Goal: Use online tool/utility: Utilize a website feature to perform a specific function

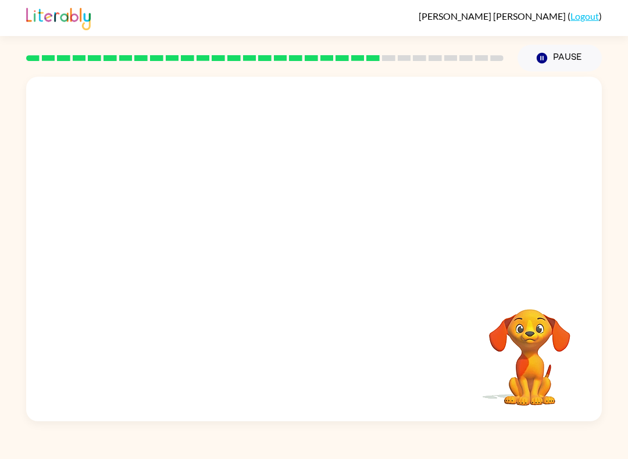
click at [545, 346] on video "Your browser must support playing .mp4 files to use Literably. Please try using…" at bounding box center [529, 349] width 116 height 116
click at [216, 257] on video "Your browser must support playing .mp4 files to use Literably. Please try using…" at bounding box center [313, 181] width 575 height 208
click at [229, 244] on video "Your browser must support playing .mp4 files to use Literably. Please try using…" at bounding box center [313, 181] width 575 height 208
click at [231, 248] on video "Your browser must support playing .mp4 files to use Literably. Please try using…" at bounding box center [313, 181] width 575 height 208
click at [207, 256] on video "Your browser must support playing .mp4 files to use Literably. Please try using…" at bounding box center [313, 181] width 575 height 208
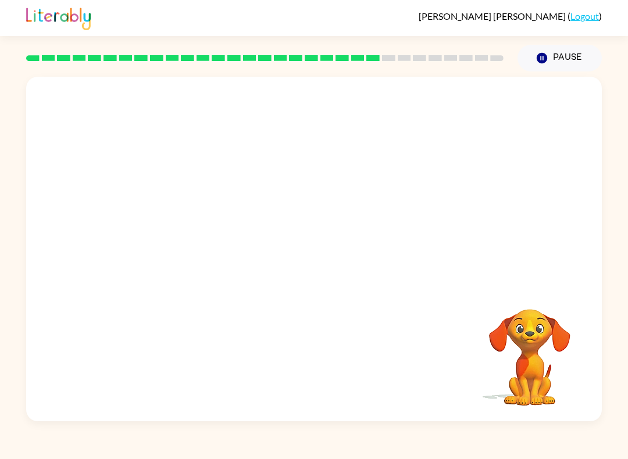
click at [187, 250] on video "Your browser must support playing .mp4 files to use Literably. Please try using…" at bounding box center [313, 181] width 575 height 208
click at [187, 249] on video "Your browser must support playing .mp4 files to use Literably. Please try using…" at bounding box center [313, 181] width 575 height 208
click at [194, 248] on video "Your browser must support playing .mp4 files to use Literably. Please try using…" at bounding box center [313, 181] width 575 height 208
click at [193, 248] on video "Your browser must support playing .mp4 files to use Literably. Please try using…" at bounding box center [313, 181] width 575 height 208
click at [177, 253] on video "Your browser must support playing .mp4 files to use Literably. Please try using…" at bounding box center [313, 181] width 575 height 208
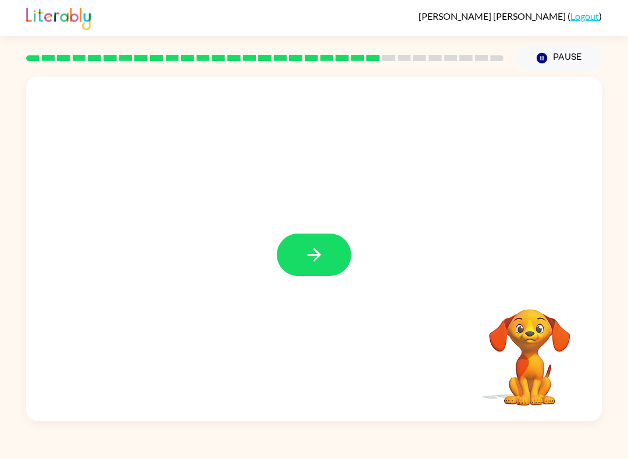
click at [321, 264] on icon "button" at bounding box center [314, 255] width 20 height 20
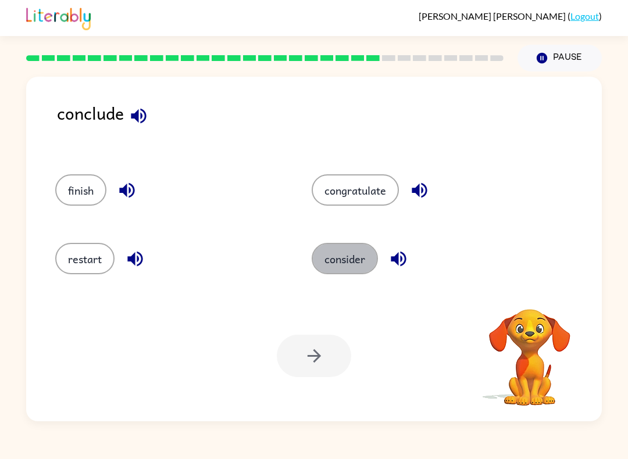
click at [364, 254] on button "consider" at bounding box center [345, 258] width 66 height 31
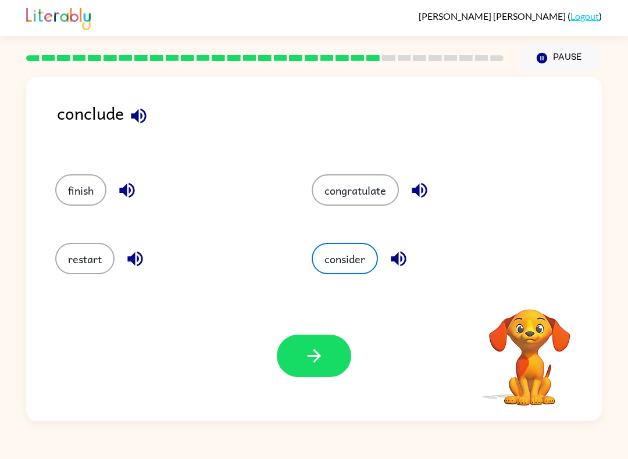
click at [327, 361] on button "button" at bounding box center [314, 356] width 74 height 42
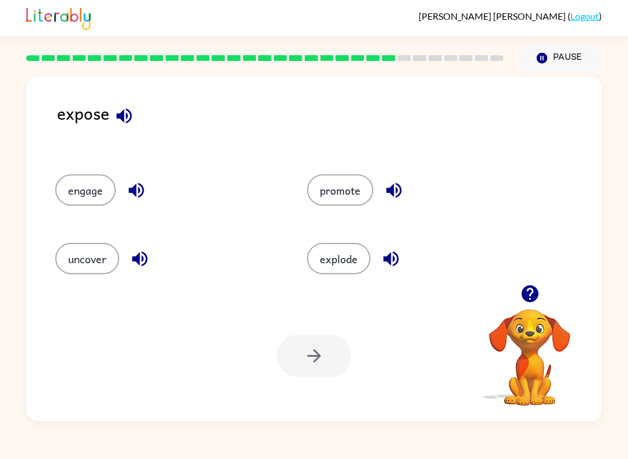
click at [129, 126] on icon "button" at bounding box center [124, 116] width 20 height 20
click at [131, 188] on icon "button" at bounding box center [136, 190] width 20 height 20
click at [139, 261] on icon "button" at bounding box center [139, 259] width 15 height 15
click at [123, 198] on button "button" at bounding box center [136, 191] width 30 height 30
click at [65, 196] on button "engage" at bounding box center [85, 189] width 60 height 31
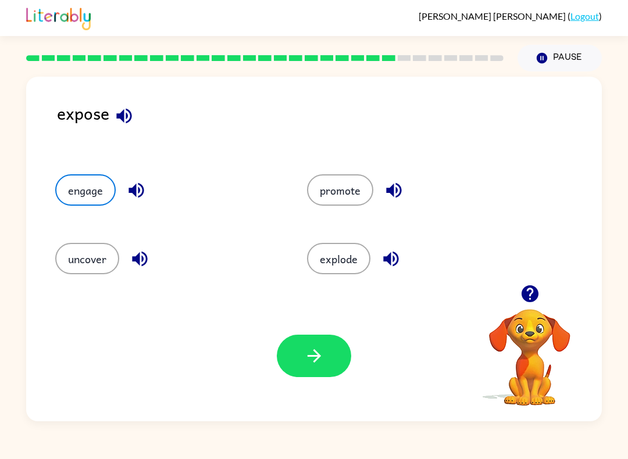
click at [293, 359] on button "button" at bounding box center [314, 356] width 74 height 42
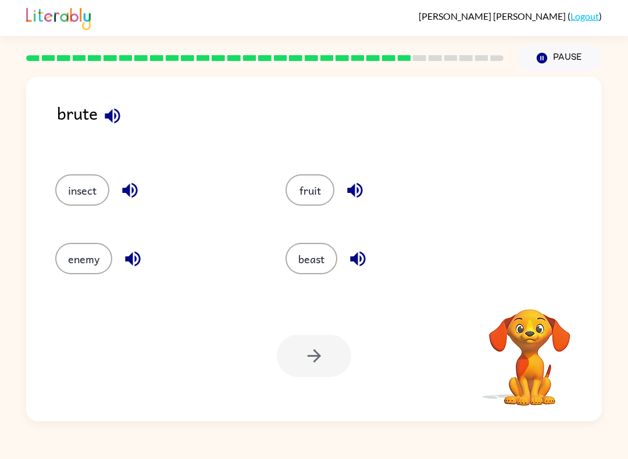
click at [124, 192] on icon "button" at bounding box center [129, 190] width 15 height 15
click at [117, 110] on icon "button" at bounding box center [112, 116] width 20 height 20
click at [132, 177] on button "button" at bounding box center [130, 191] width 30 height 30
click at [121, 120] on icon "button" at bounding box center [112, 116] width 20 height 20
click at [113, 111] on icon "button" at bounding box center [112, 116] width 20 height 20
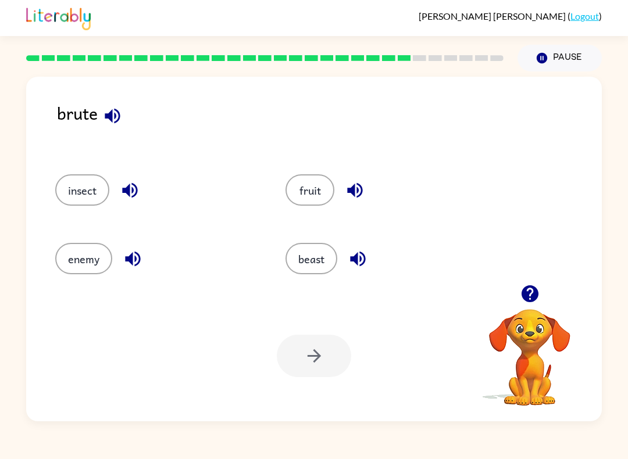
click at [131, 192] on icon "button" at bounding box center [130, 190] width 20 height 20
click at [126, 183] on icon "button" at bounding box center [130, 190] width 20 height 20
click at [139, 263] on icon "button" at bounding box center [132, 259] width 15 height 15
click at [363, 260] on icon "button" at bounding box center [358, 259] width 20 height 20
click at [368, 184] on button "button" at bounding box center [355, 191] width 30 height 30
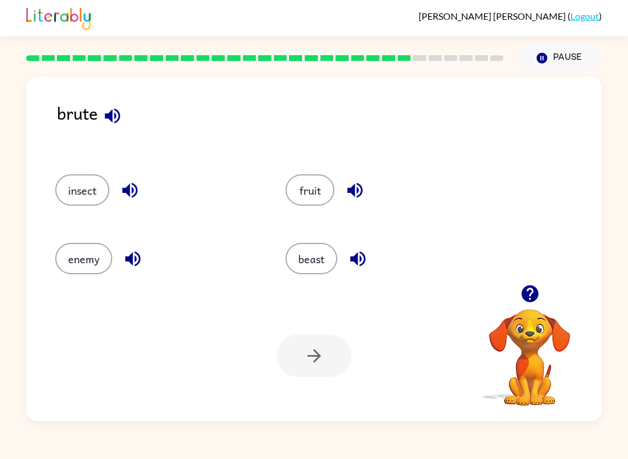
click at [356, 195] on icon "button" at bounding box center [355, 190] width 20 height 20
click at [328, 249] on button "beast" at bounding box center [311, 258] width 52 height 31
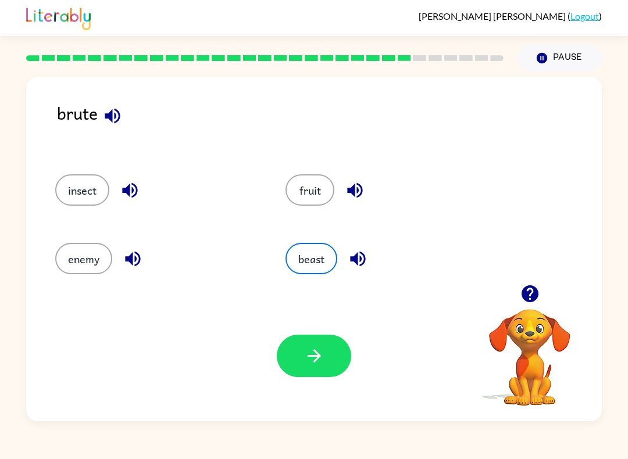
click at [328, 349] on button "button" at bounding box center [314, 356] width 74 height 42
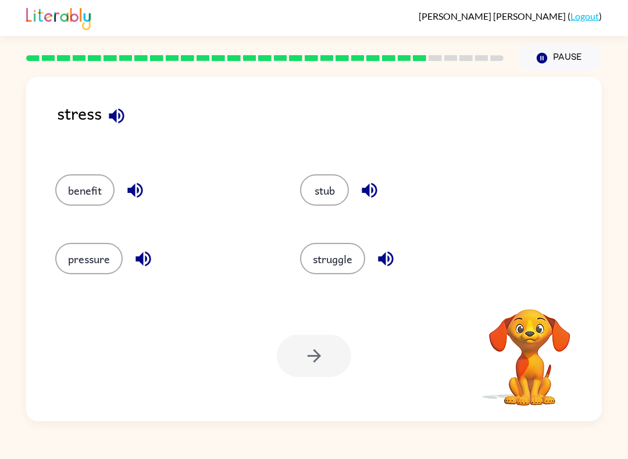
click at [116, 116] on icon "button" at bounding box center [116, 115] width 15 height 15
click at [144, 197] on icon "button" at bounding box center [135, 190] width 20 height 20
click at [124, 108] on icon "button" at bounding box center [116, 116] width 20 height 20
click at [118, 121] on icon "button" at bounding box center [116, 116] width 20 height 20
click at [135, 193] on icon "button" at bounding box center [134, 190] width 15 height 15
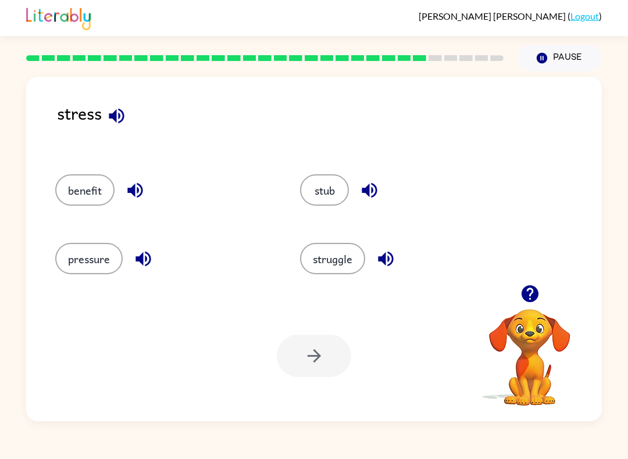
click at [158, 261] on button "button" at bounding box center [143, 259] width 30 height 30
click at [386, 260] on icon "button" at bounding box center [385, 259] width 20 height 20
click at [364, 182] on icon "button" at bounding box center [369, 190] width 20 height 20
click at [347, 251] on button "struggle" at bounding box center [332, 258] width 65 height 31
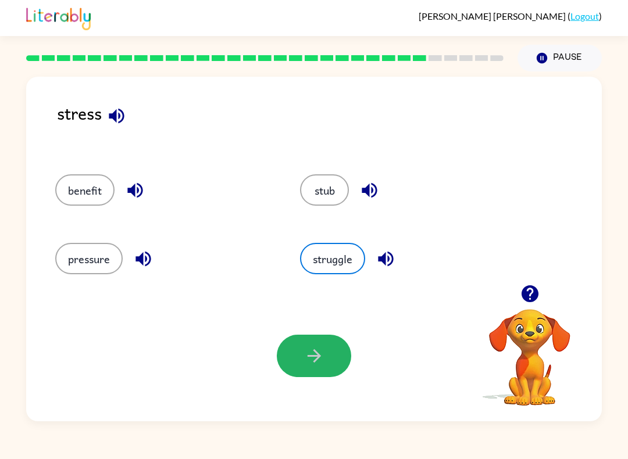
click at [307, 346] on button "button" at bounding box center [314, 356] width 74 height 42
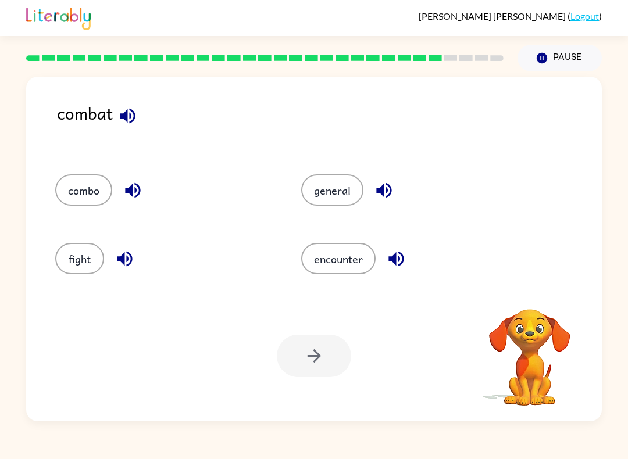
click at [132, 113] on icon "button" at bounding box center [127, 115] width 15 height 15
click at [114, 120] on button "button" at bounding box center [128, 116] width 30 height 30
click at [128, 191] on icon "button" at bounding box center [132, 190] width 15 height 15
click at [126, 256] on icon "button" at bounding box center [124, 259] width 20 height 20
click at [407, 265] on button "button" at bounding box center [396, 259] width 30 height 30
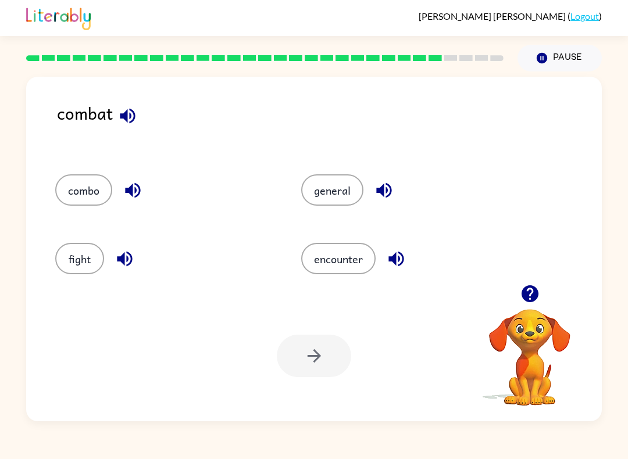
click at [398, 192] on button "button" at bounding box center [384, 191] width 30 height 30
click at [82, 263] on button "fight" at bounding box center [79, 258] width 49 height 31
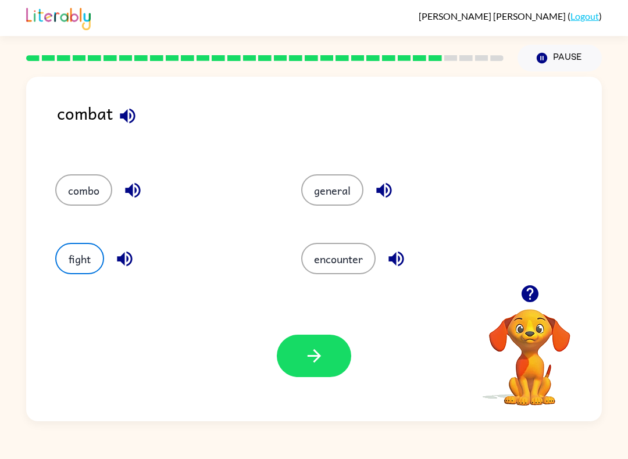
click at [307, 359] on icon "button" at bounding box center [314, 356] width 20 height 20
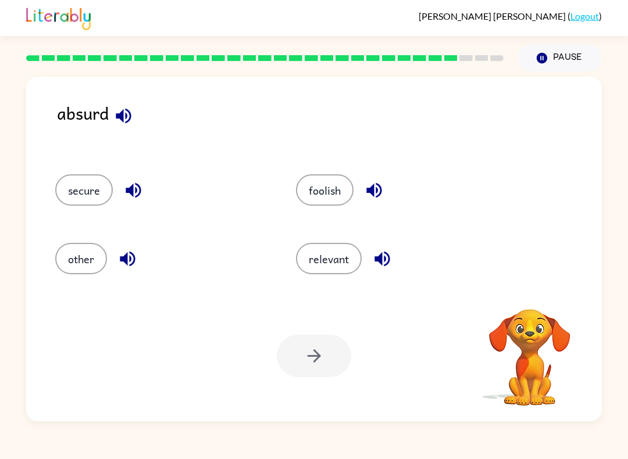
click at [142, 187] on icon "button" at bounding box center [133, 190] width 20 height 20
click at [117, 115] on icon "button" at bounding box center [123, 115] width 15 height 15
click at [139, 200] on icon "button" at bounding box center [133, 190] width 20 height 20
click at [133, 269] on icon "button" at bounding box center [127, 259] width 20 height 20
click at [105, 123] on div "absurd" at bounding box center [329, 125] width 545 height 51
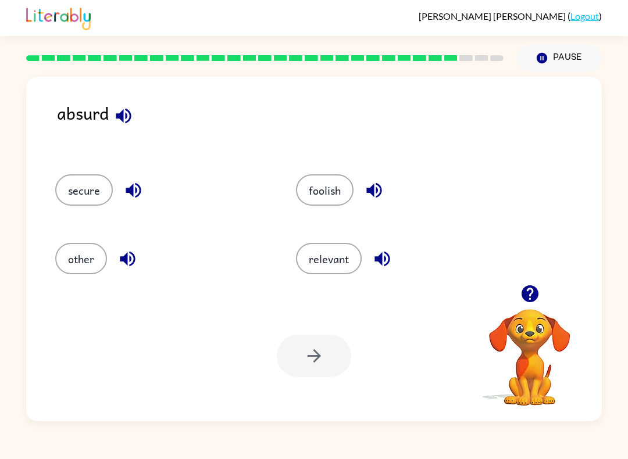
click at [105, 123] on div "absurd" at bounding box center [329, 125] width 545 height 51
click at [119, 108] on icon "button" at bounding box center [123, 116] width 20 height 20
click at [95, 198] on button "secure" at bounding box center [84, 189] width 58 height 31
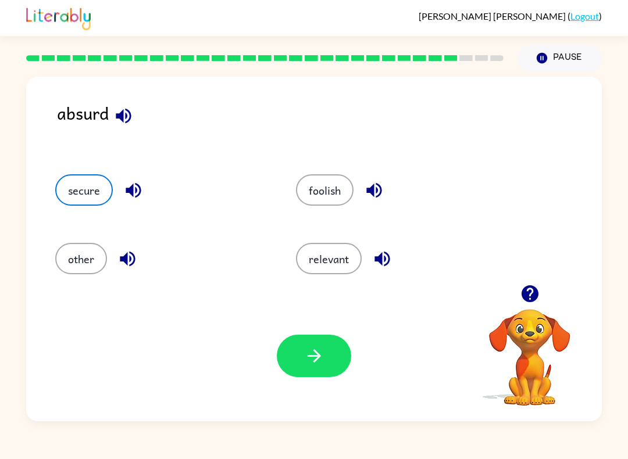
click at [336, 363] on button "button" at bounding box center [314, 356] width 74 height 42
click at [336, 363] on div at bounding box center [314, 356] width 74 height 42
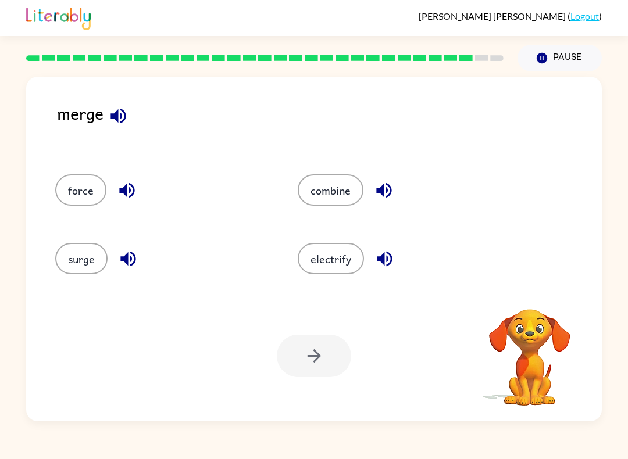
click at [130, 124] on button "button" at bounding box center [118, 116] width 30 height 30
click at [120, 117] on icon "button" at bounding box center [118, 116] width 20 height 20
click at [102, 200] on button "force" at bounding box center [80, 189] width 51 height 31
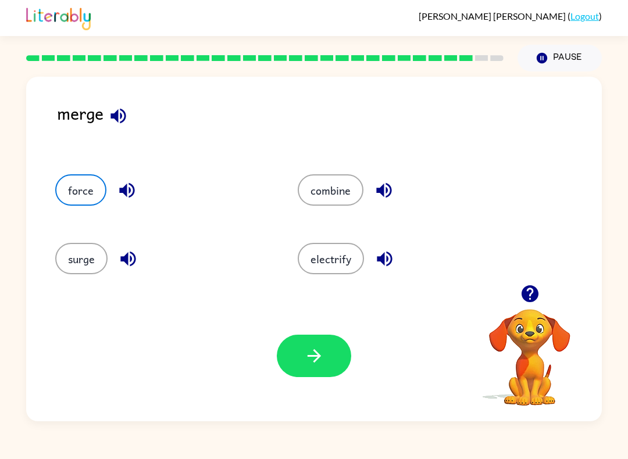
click at [130, 192] on icon "button" at bounding box center [126, 190] width 15 height 15
click at [149, 260] on div "surge" at bounding box center [163, 258] width 216 height 31
click at [123, 260] on icon "button" at bounding box center [127, 259] width 15 height 15
click at [381, 256] on icon "button" at bounding box center [384, 259] width 15 height 15
click at [389, 189] on icon "button" at bounding box center [383, 190] width 15 height 15
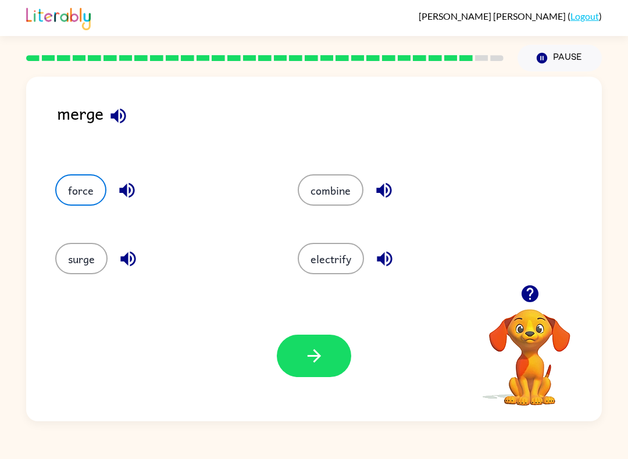
click at [320, 205] on button "combine" at bounding box center [331, 189] width 66 height 31
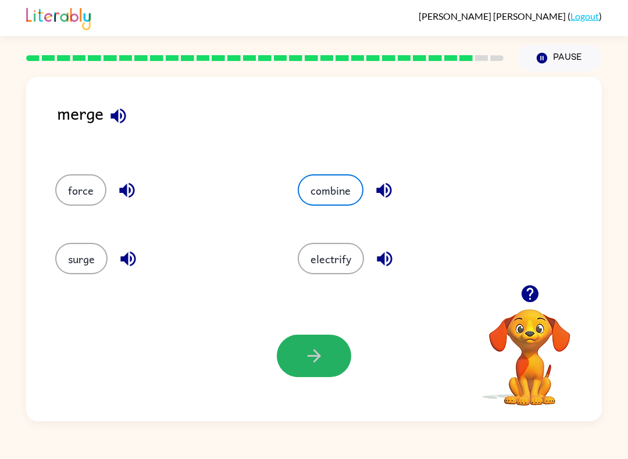
click at [284, 368] on button "button" at bounding box center [314, 356] width 74 height 42
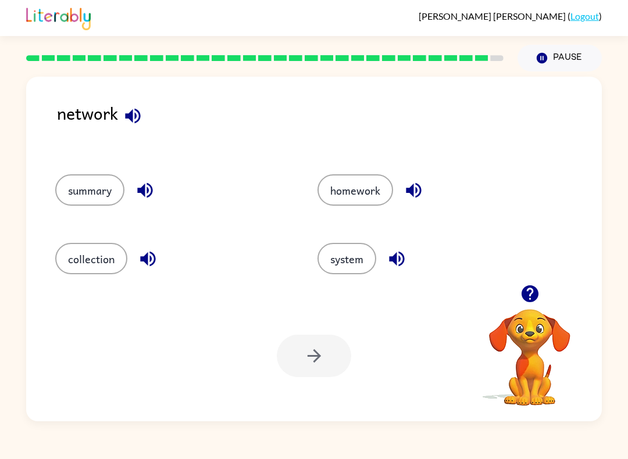
click at [128, 121] on icon "button" at bounding box center [133, 116] width 20 height 20
click at [131, 116] on icon "button" at bounding box center [132, 115] width 15 height 15
click at [114, 159] on div "summary" at bounding box center [164, 186] width 262 height 69
click at [139, 195] on icon "button" at bounding box center [145, 190] width 20 height 20
click at [137, 263] on button "button" at bounding box center [148, 259] width 30 height 30
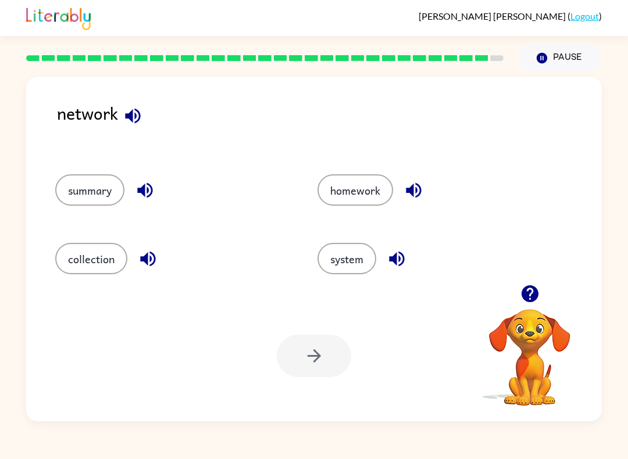
click at [387, 252] on icon "button" at bounding box center [396, 259] width 20 height 20
click at [408, 200] on icon "button" at bounding box center [413, 190] width 20 height 20
click at [160, 122] on div "network" at bounding box center [329, 125] width 545 height 51
click at [131, 119] on icon "button" at bounding box center [132, 115] width 15 height 15
click at [138, 201] on icon "button" at bounding box center [145, 190] width 20 height 20
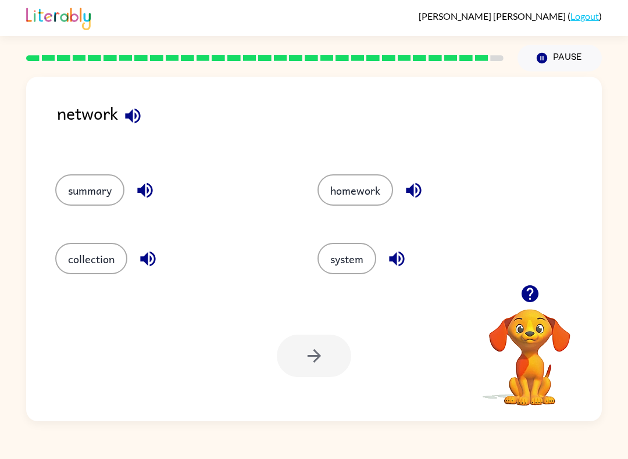
click at [138, 201] on icon "button" at bounding box center [145, 190] width 20 height 20
click at [148, 199] on icon "button" at bounding box center [145, 190] width 20 height 20
click at [159, 188] on button "button" at bounding box center [145, 191] width 30 height 30
click at [141, 273] on button "button" at bounding box center [148, 259] width 30 height 30
click at [90, 256] on button "collection" at bounding box center [91, 258] width 72 height 31
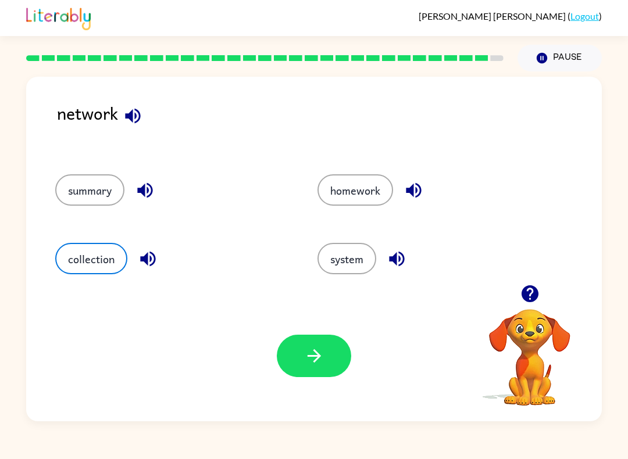
click at [324, 361] on icon "button" at bounding box center [314, 356] width 20 height 20
